Goal: Task Accomplishment & Management: Manage account settings

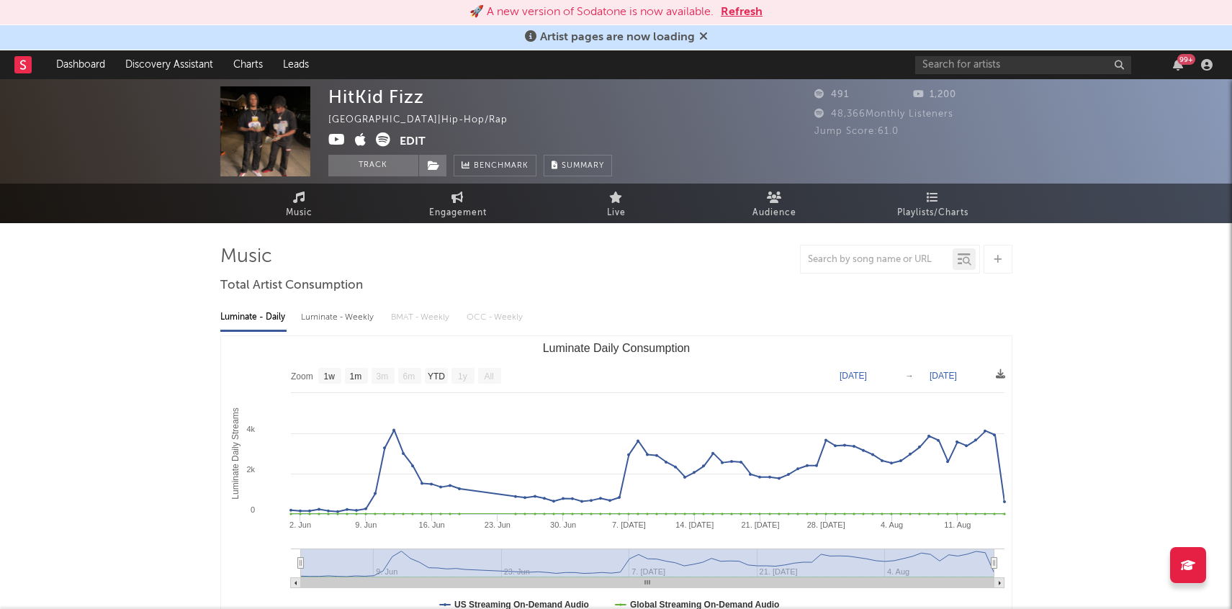
select select "1w"
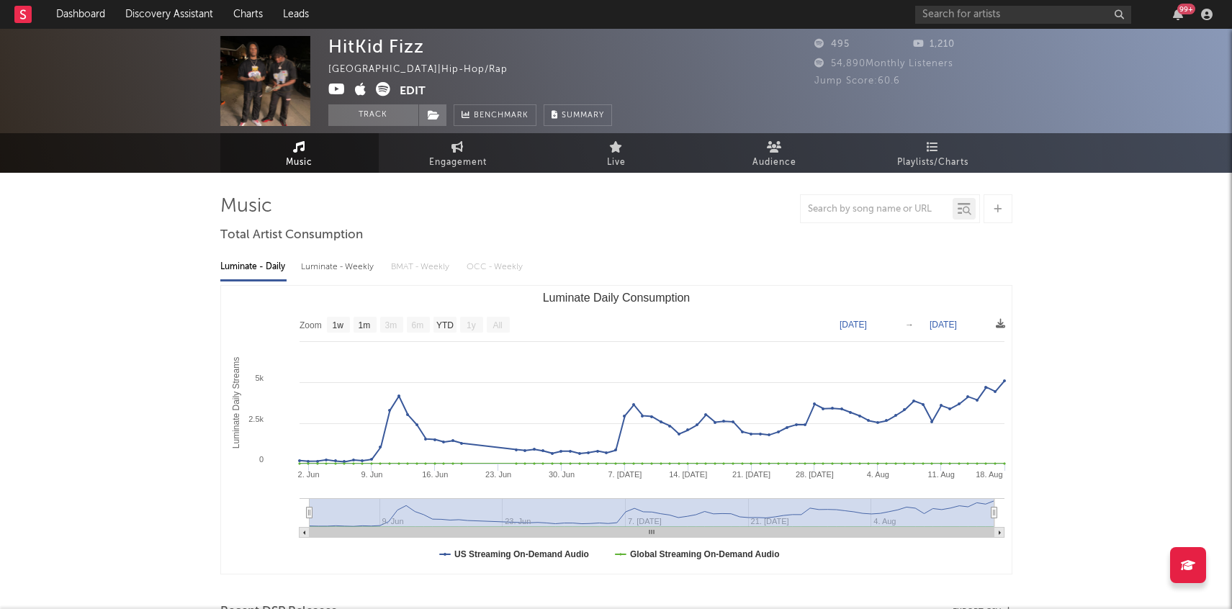
select select "1w"
click at [378, 86] on icon at bounding box center [383, 89] width 14 height 14
click at [337, 88] on icon at bounding box center [336, 89] width 17 height 14
click at [434, 118] on icon at bounding box center [434, 115] width 12 height 10
click at [420, 79] on div "HitKid Fizz [GEOGRAPHIC_DATA] | Hip-Hop/Rap Edit Track Benchmark Summary" at bounding box center [470, 81] width 284 height 90
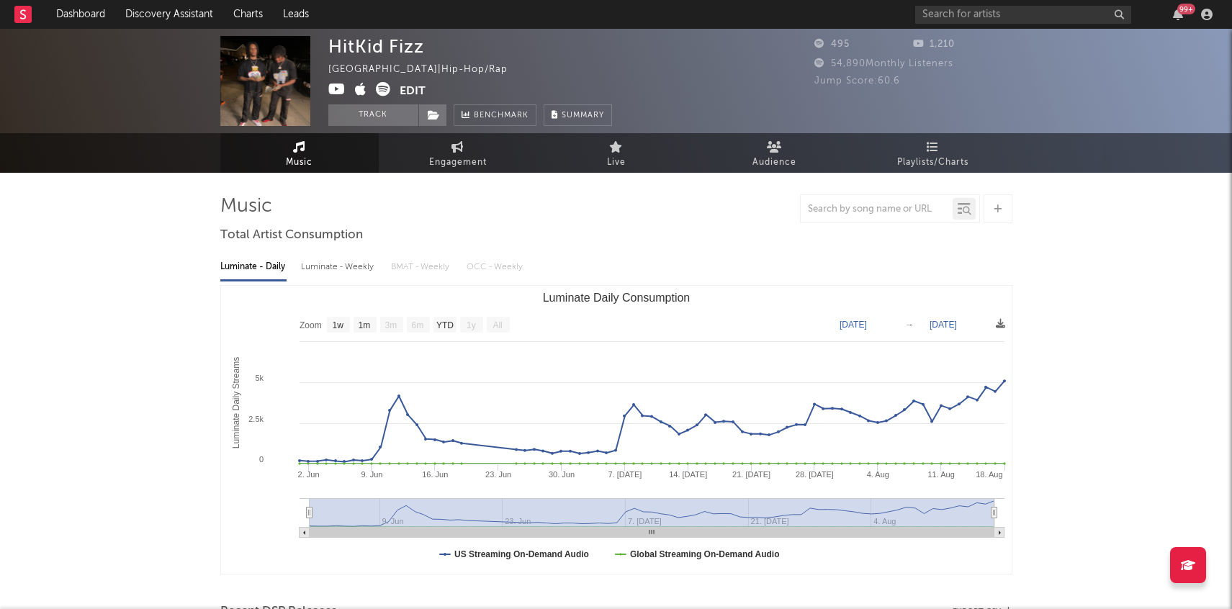
click at [418, 92] on button "Edit" at bounding box center [413, 91] width 26 height 18
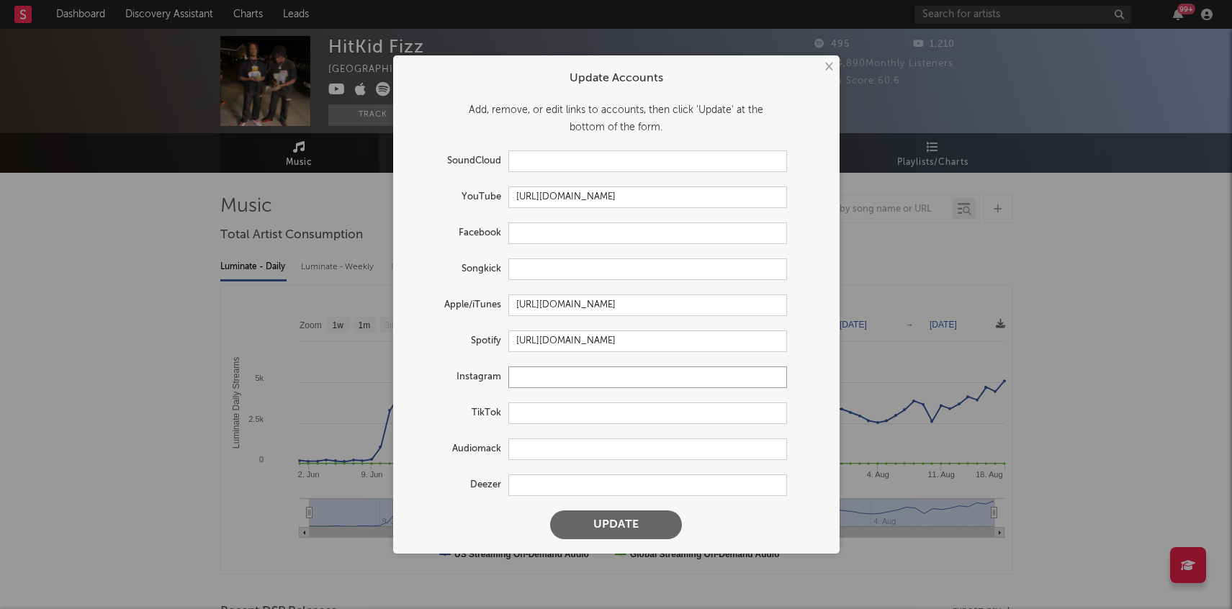
click at [530, 382] on input "text" at bounding box center [647, 378] width 279 height 22
paste input "[URL][DOMAIN_NAME]"
type input "[URL][DOMAIN_NAME]"
click at [550, 511] on button "Update" at bounding box center [616, 525] width 132 height 29
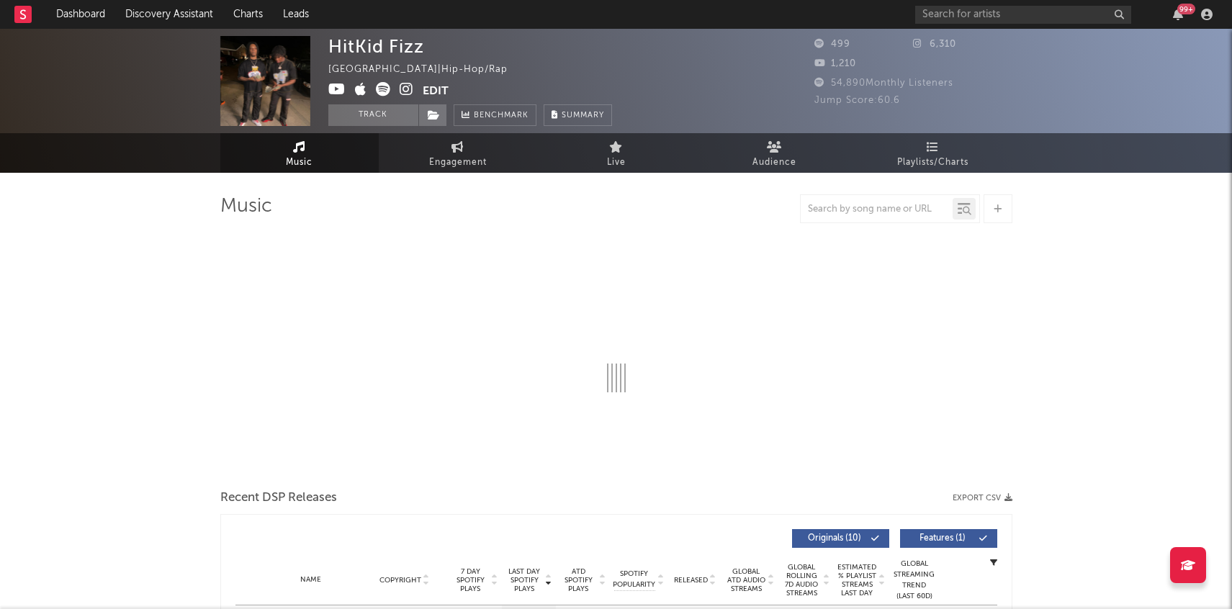
select select "1w"
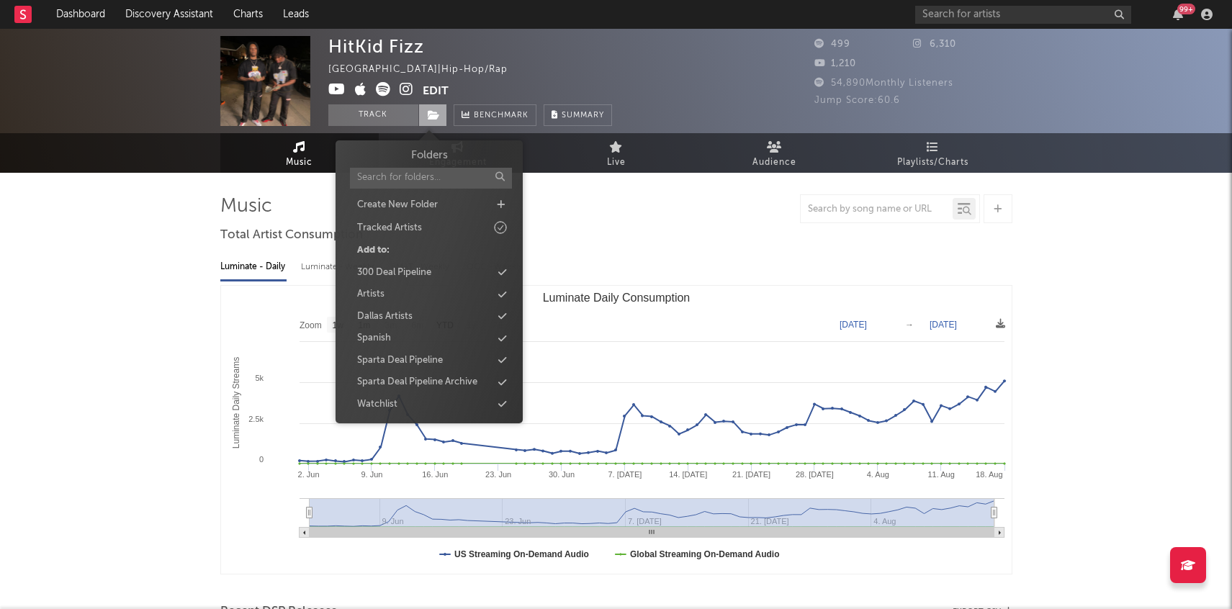
click at [444, 114] on span at bounding box center [432, 115] width 29 height 22
click at [426, 402] on div "Watchlist" at bounding box center [429, 404] width 166 height 19
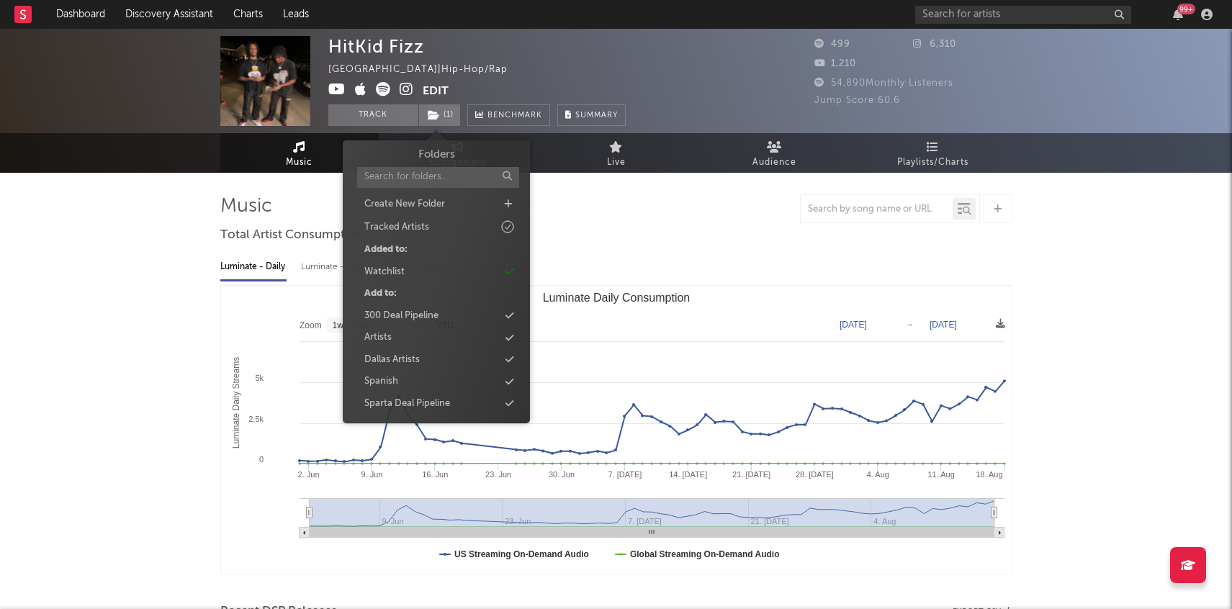
drag, startPoint x: 712, startPoint y: 208, endPoint x: 663, endPoint y: 210, distance: 49.0
click at [711, 208] on div at bounding box center [616, 208] width 792 height 29
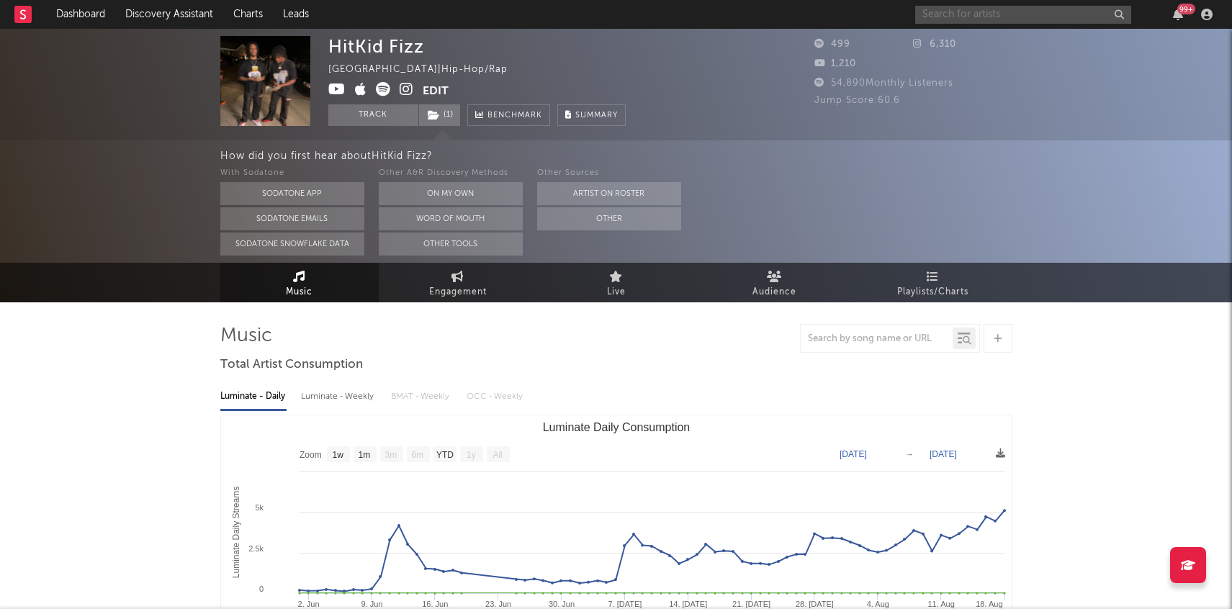
click at [970, 19] on input "text" at bounding box center [1023, 15] width 216 height 18
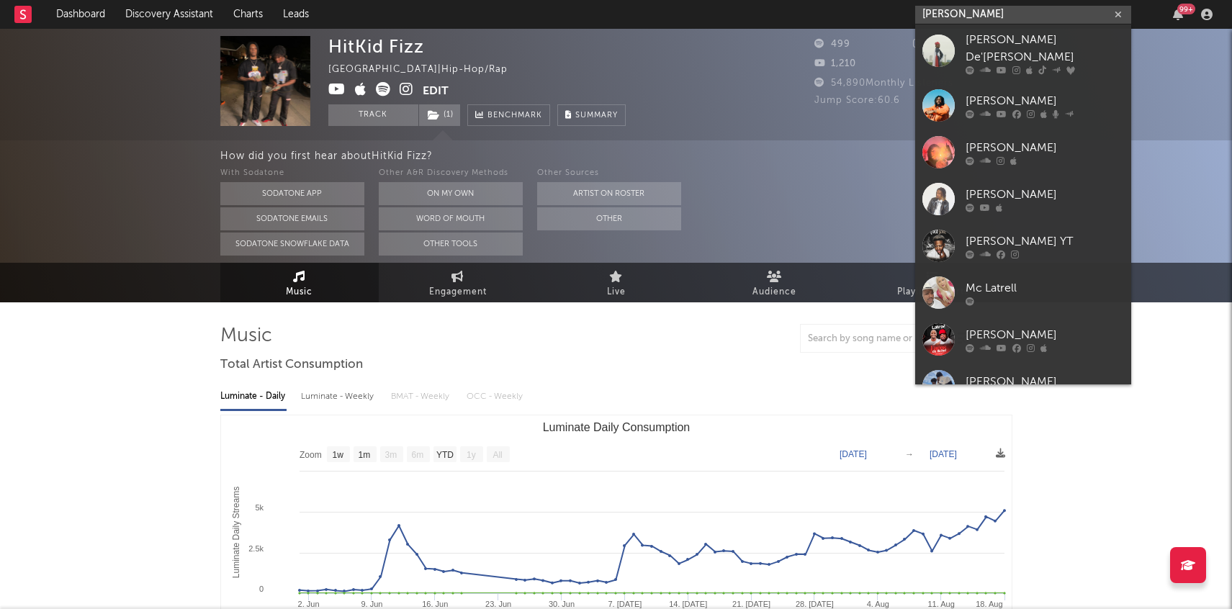
type input "[PERSON_NAME]"
click at [1041, 69] on link "[PERSON_NAME] De'[PERSON_NAME]" at bounding box center [1023, 53] width 216 height 58
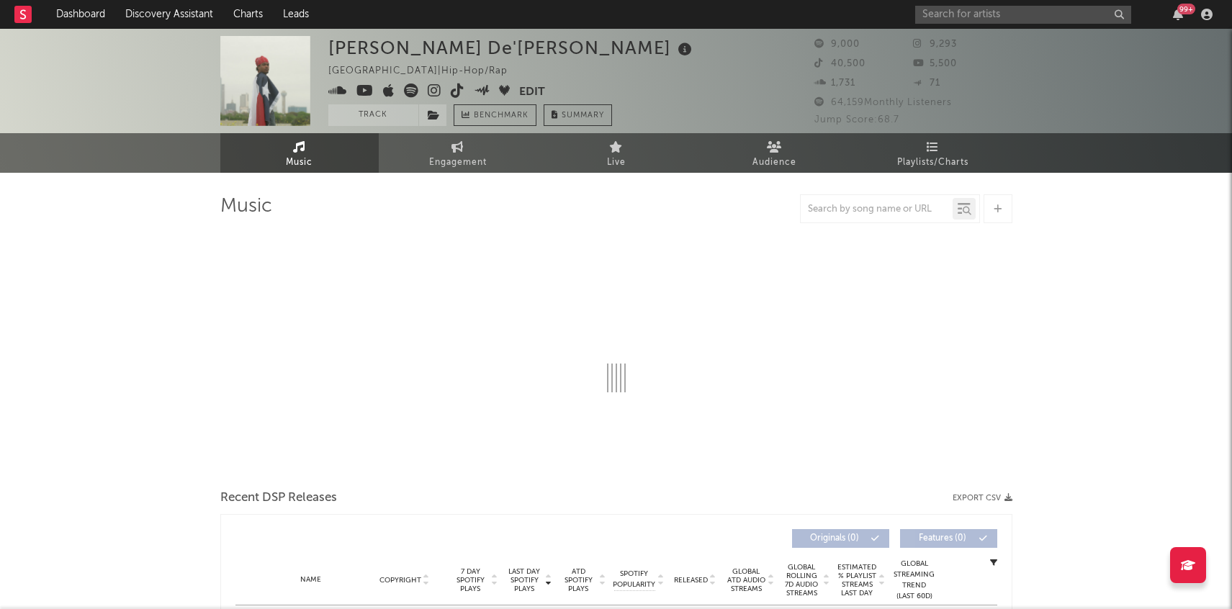
select select "6m"
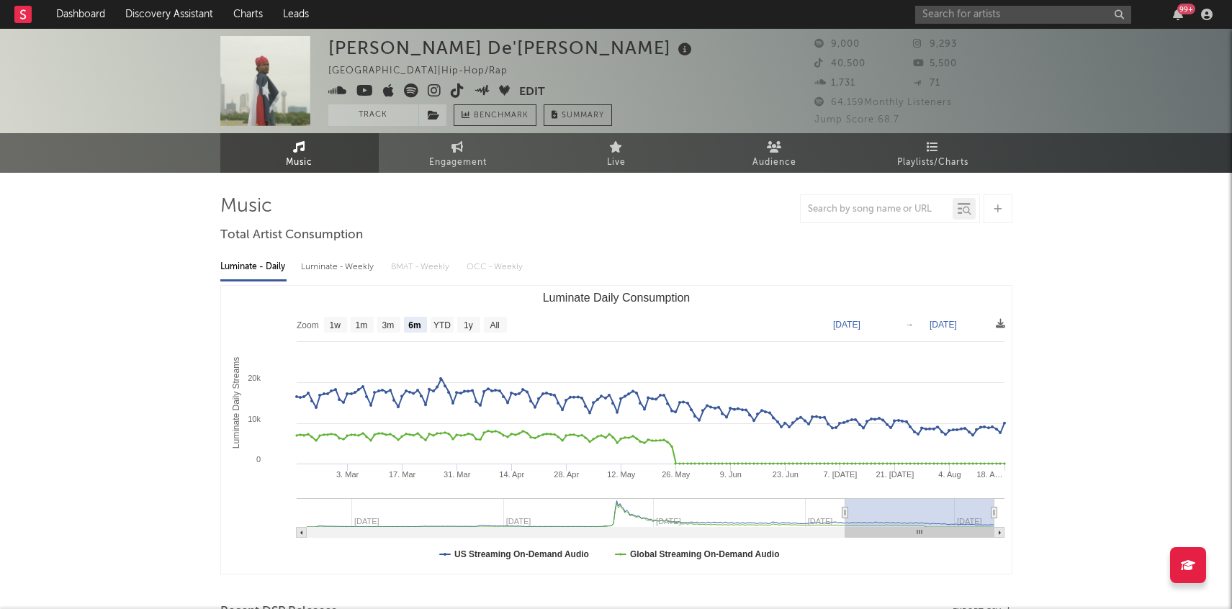
click at [453, 88] on icon at bounding box center [458, 91] width 14 height 14
